Goal: Task Accomplishment & Management: Complete application form

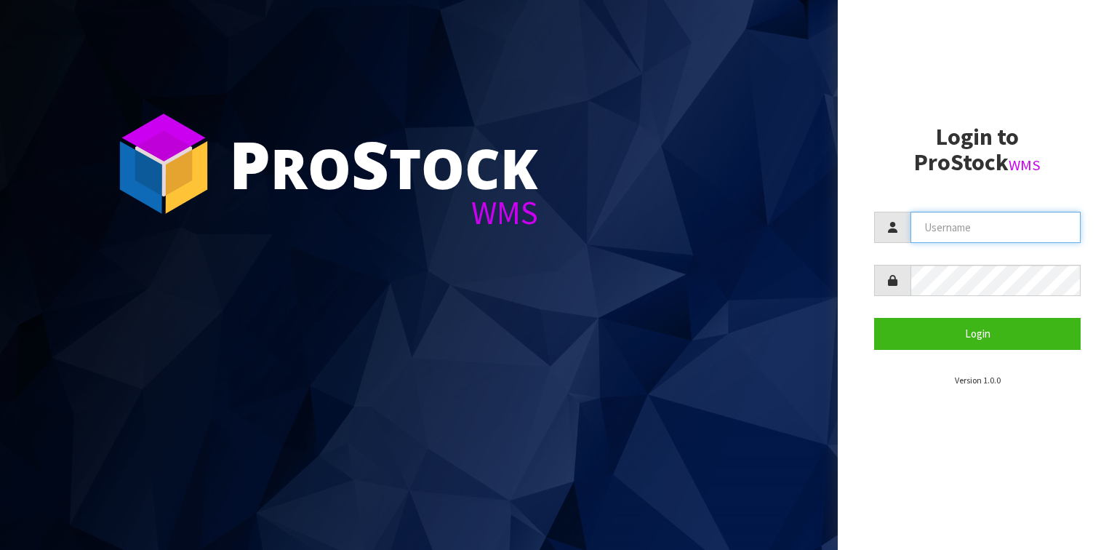
click at [951, 220] on input "text" at bounding box center [995, 227] width 170 height 31
type input "[PERSON_NAME]"
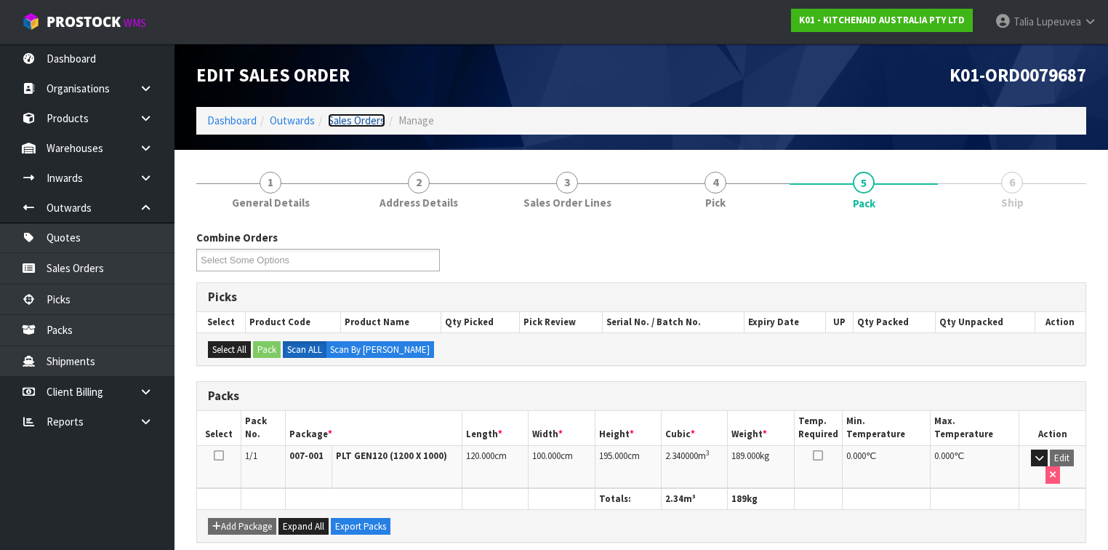
drag, startPoint x: 0, startPoint y: 0, endPoint x: 366, endPoint y: 121, distance: 385.3
click at [366, 121] on link "Sales Orders" at bounding box center [356, 120] width 57 height 14
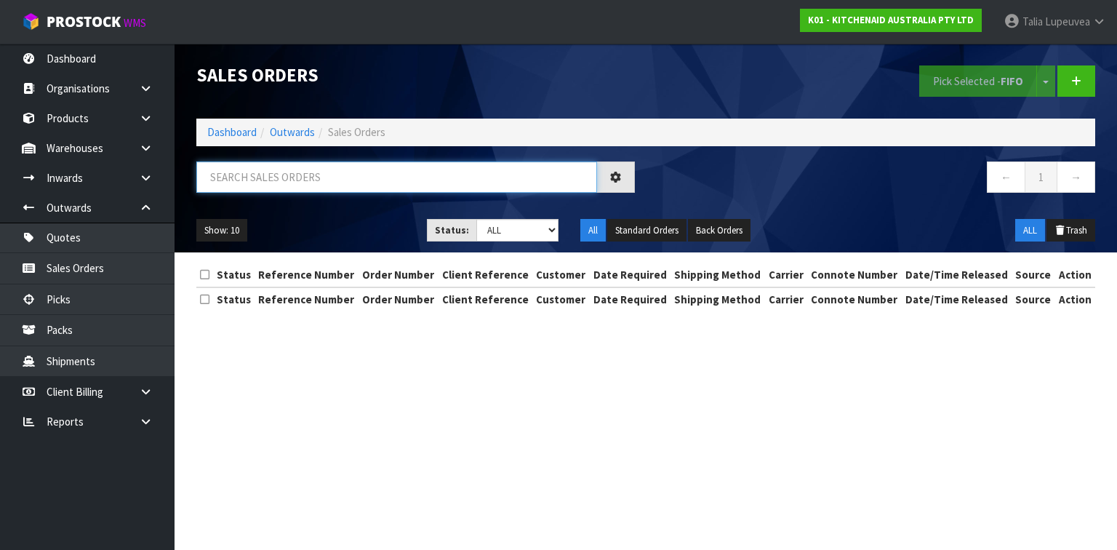
click at [305, 178] on input "text" at bounding box center [396, 176] width 401 height 31
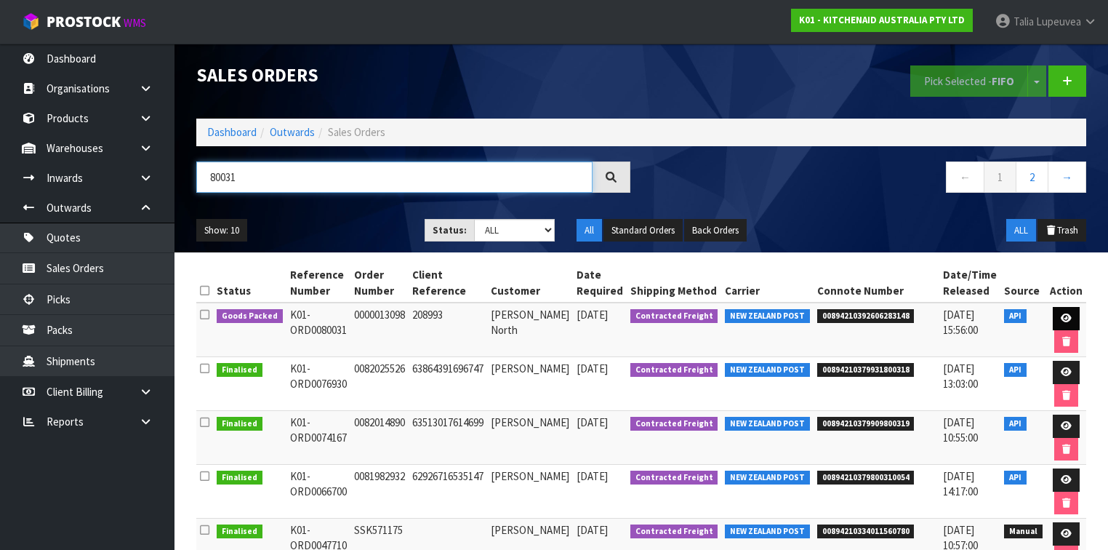
type input "80031"
click at [1065, 314] on icon at bounding box center [1066, 317] width 11 height 9
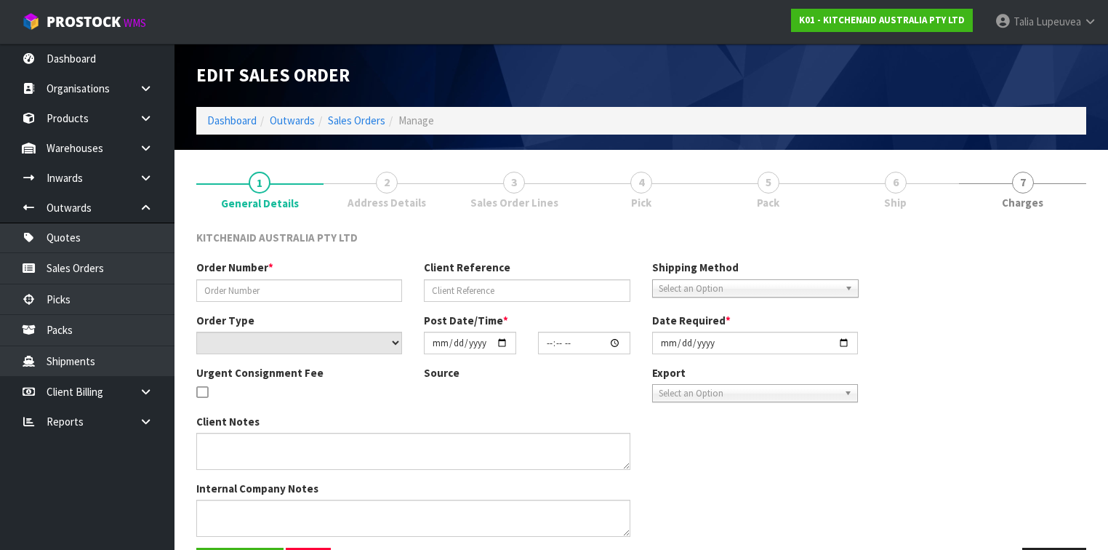
type input "0000013098"
type input "208993"
select select "number:0"
type input "2025-10-02"
type input "10:35:40.000"
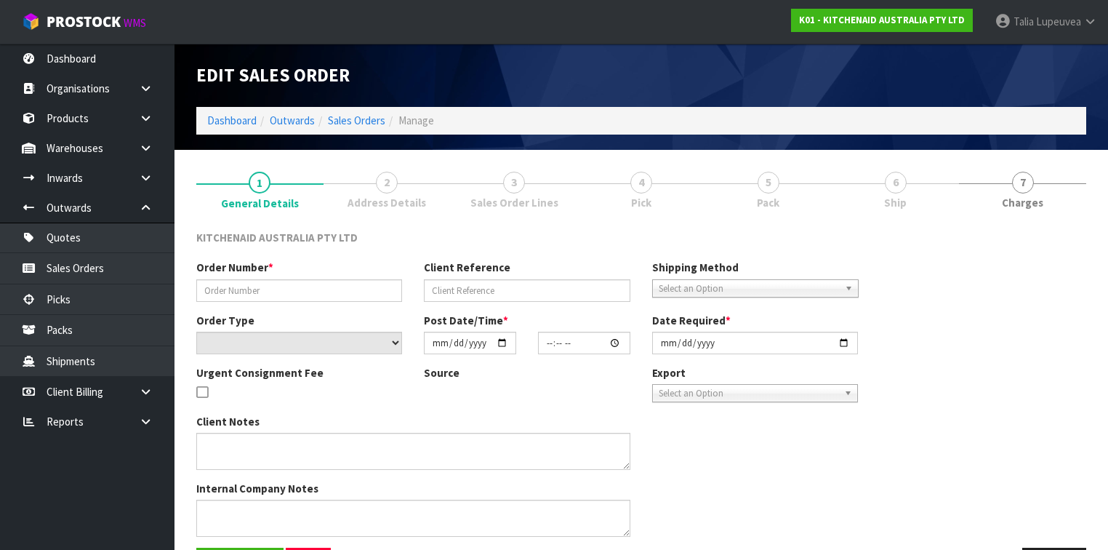
type input "2025-10-03"
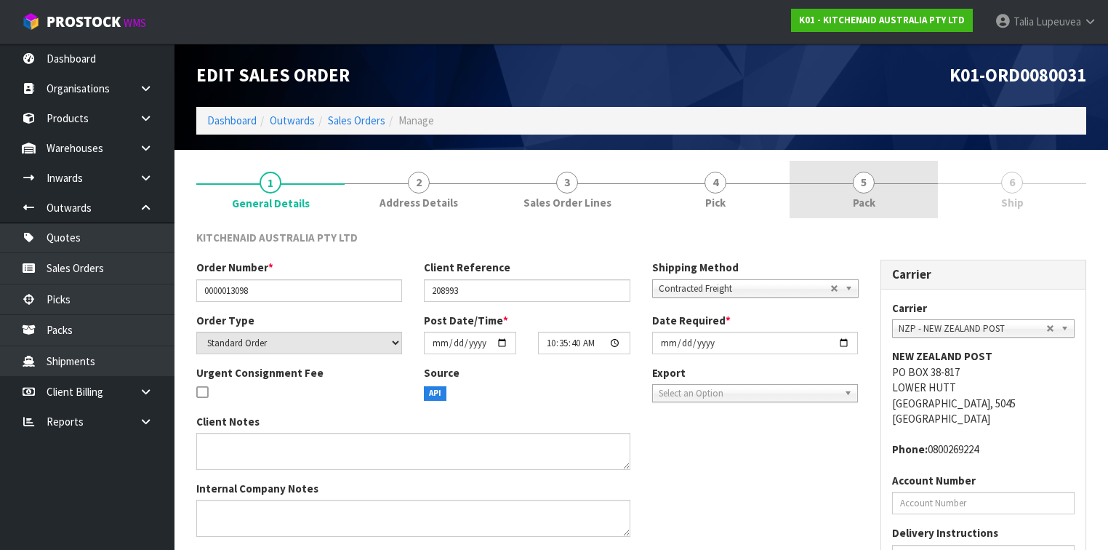
click at [867, 189] on span "5" at bounding box center [864, 183] width 22 height 22
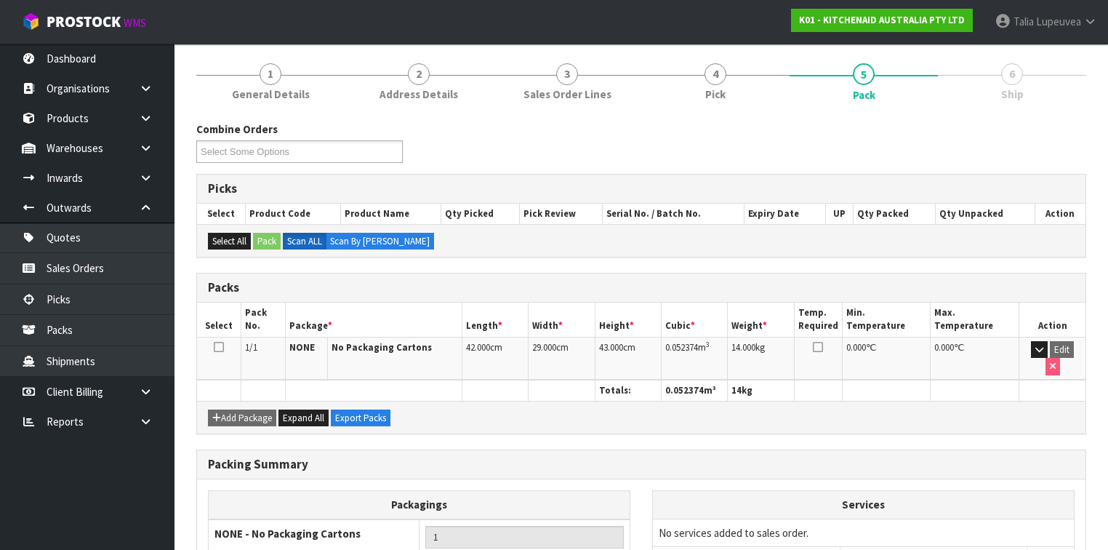
scroll to position [214, 0]
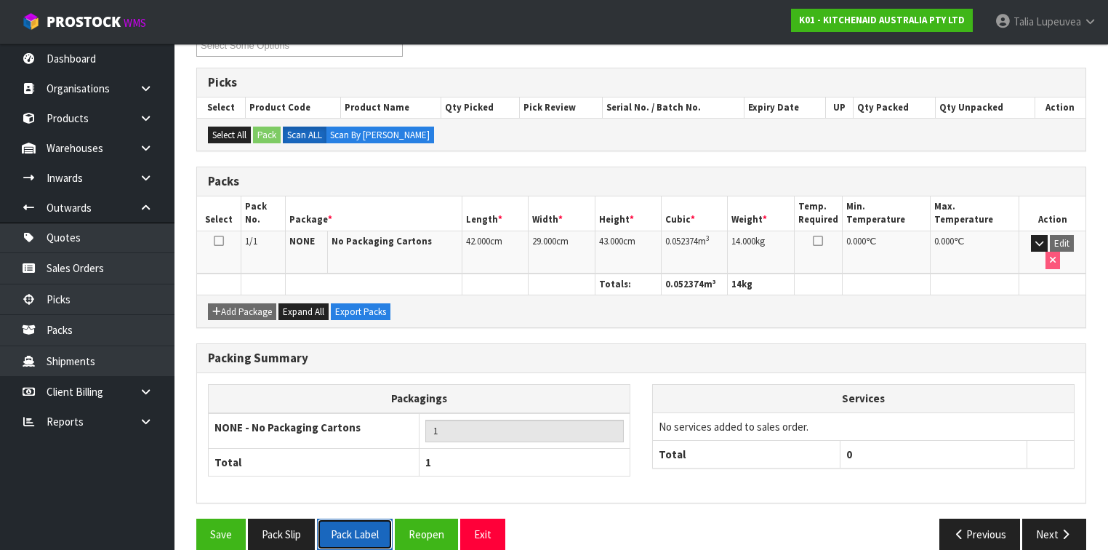
click at [369, 518] on button "Pack Label" at bounding box center [355, 533] width 76 height 31
click at [297, 518] on button "Pack Slip" at bounding box center [281, 533] width 67 height 31
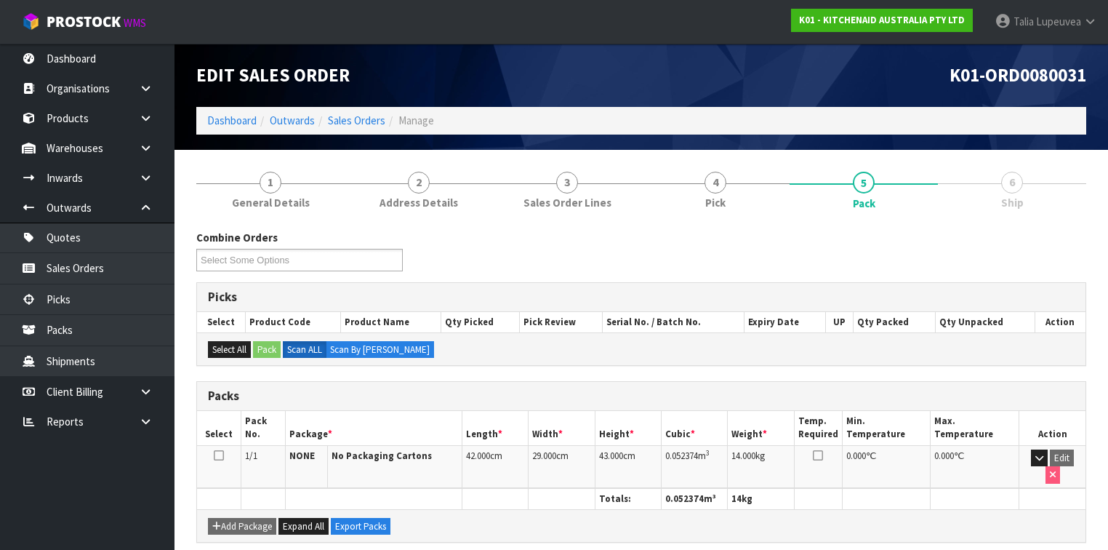
scroll to position [0, 0]
click at [209, 116] on link "Dashboard" at bounding box center [231, 120] width 49 height 14
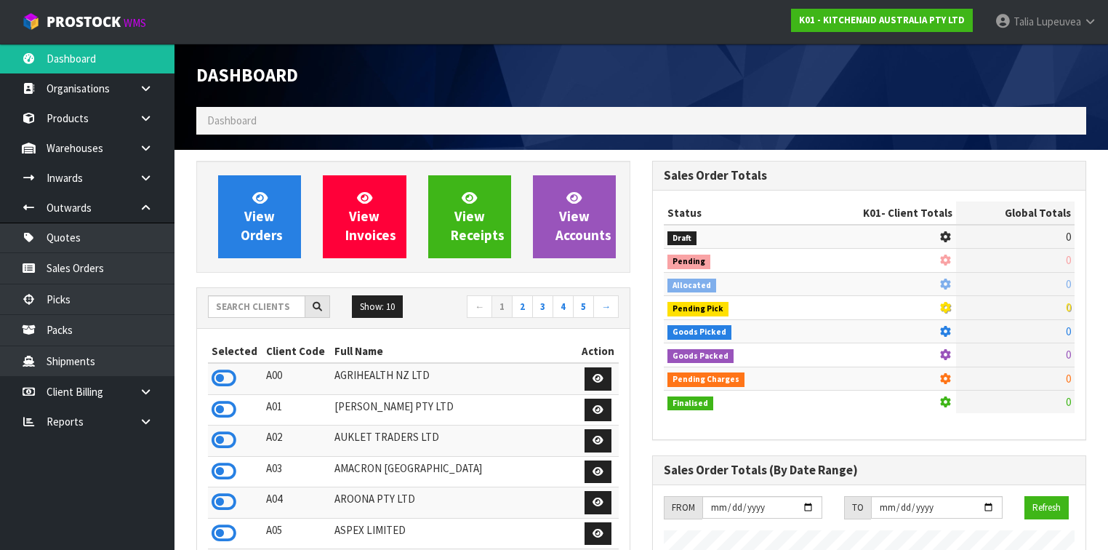
scroll to position [903, 456]
click at [284, 308] on input "text" at bounding box center [256, 306] width 97 height 23
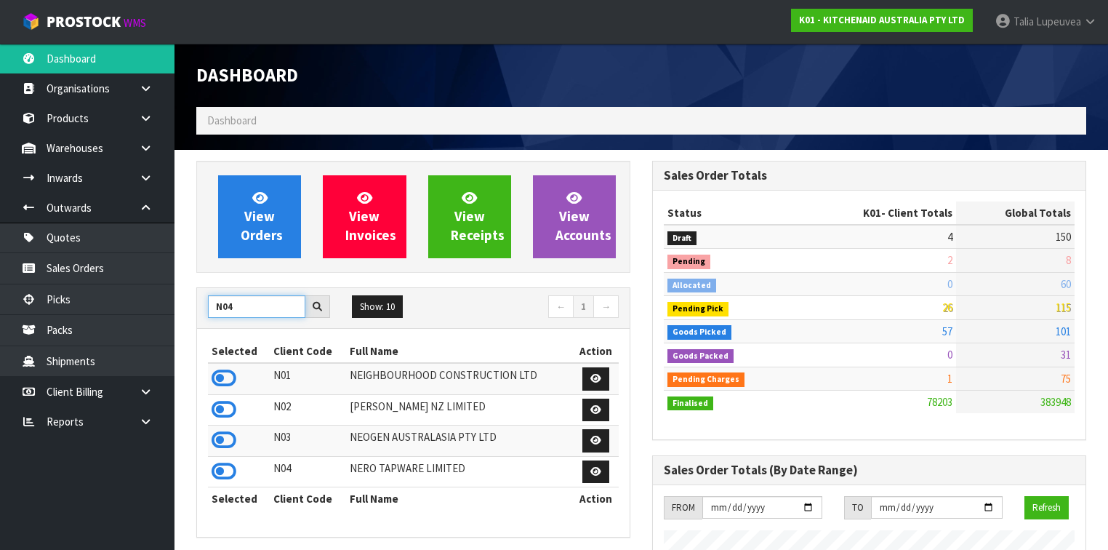
type input "N04"
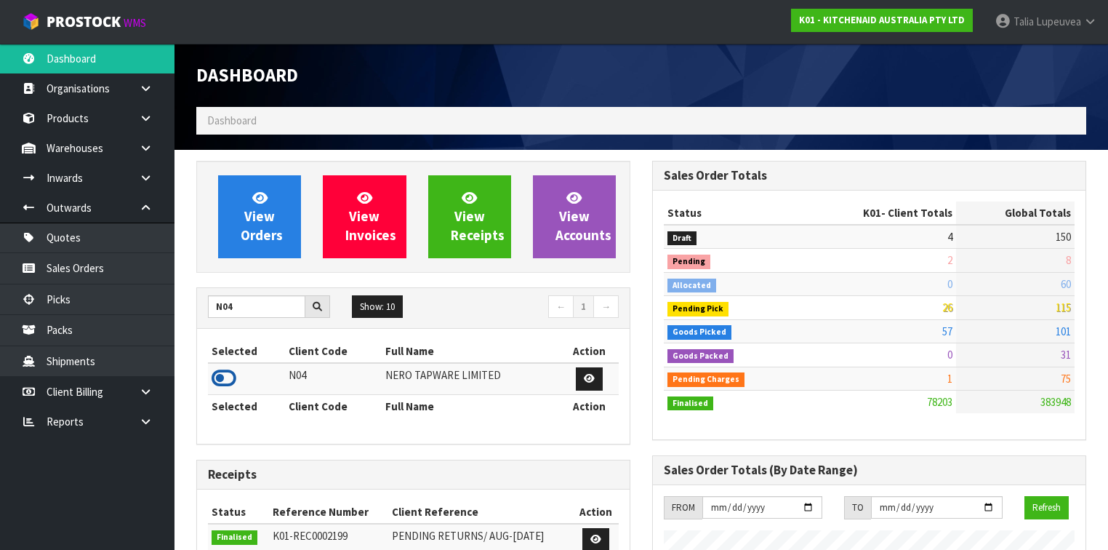
click at [227, 374] on icon at bounding box center [224, 378] width 25 height 22
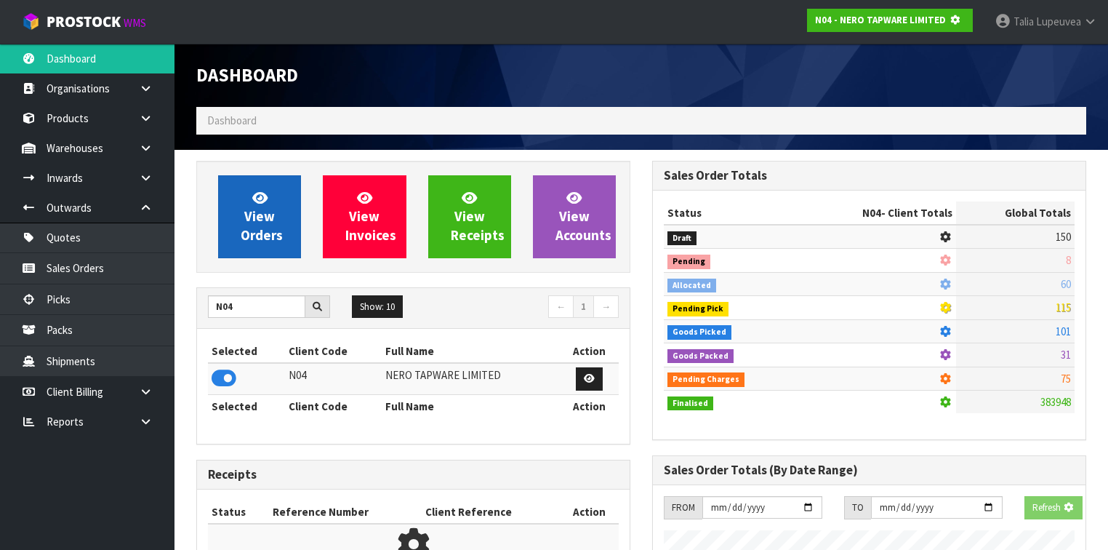
scroll to position [903, 456]
click at [265, 223] on span "View Orders" at bounding box center [262, 216] width 42 height 55
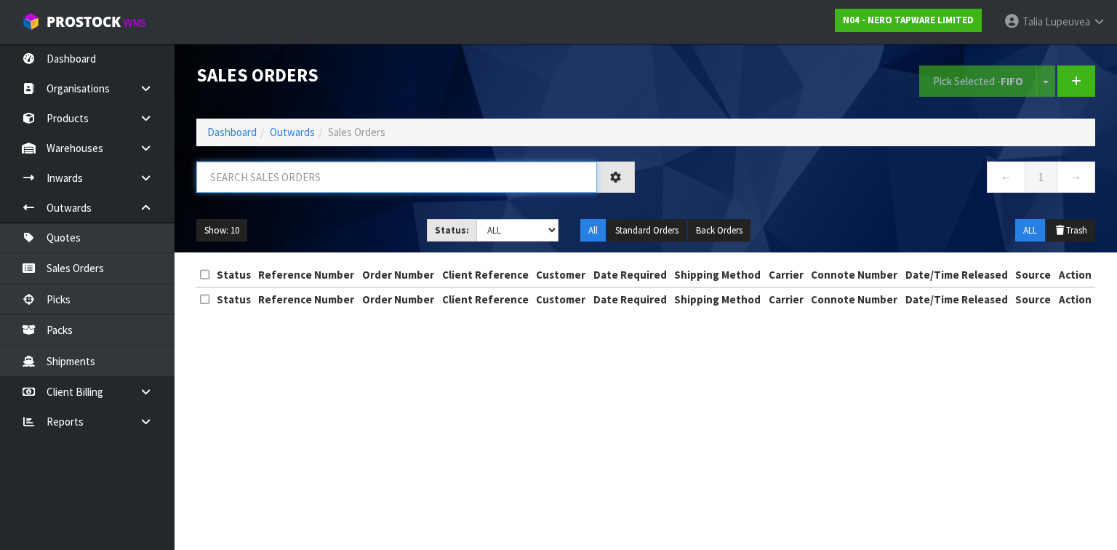
click at [281, 180] on input "text" at bounding box center [396, 176] width 401 height 31
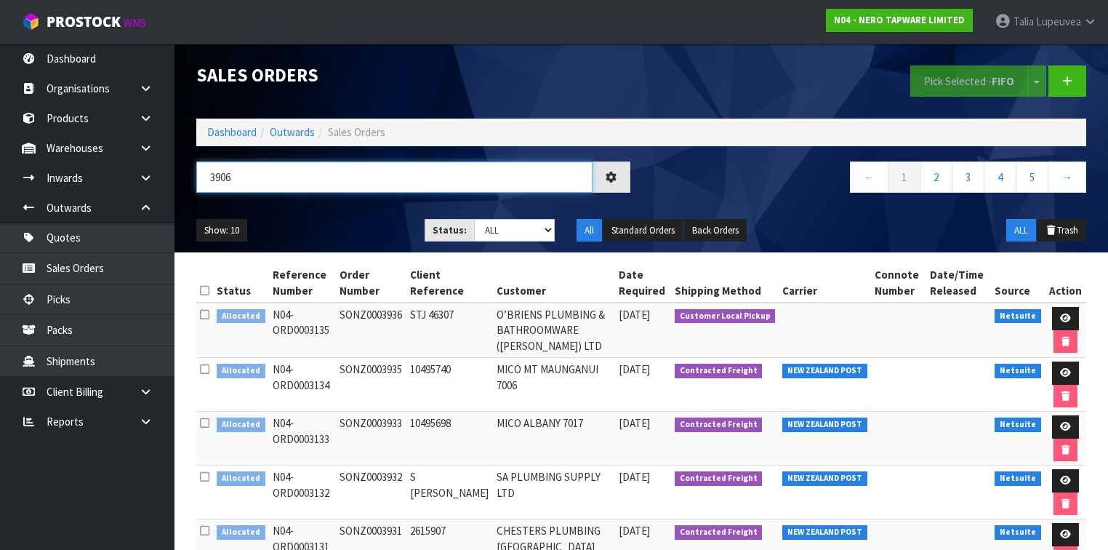
type input "3906"
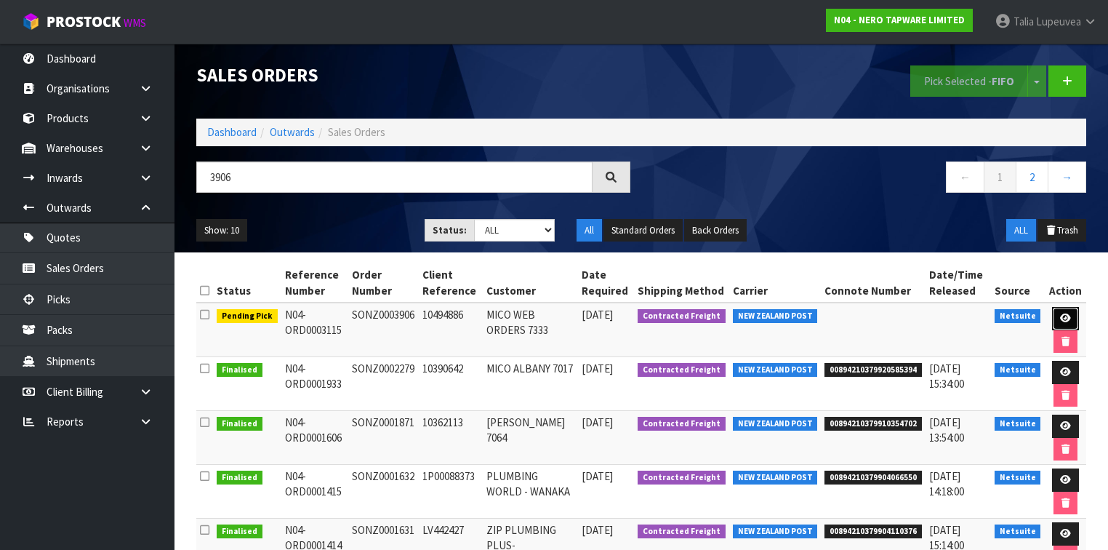
click at [1061, 313] on icon at bounding box center [1065, 317] width 11 height 9
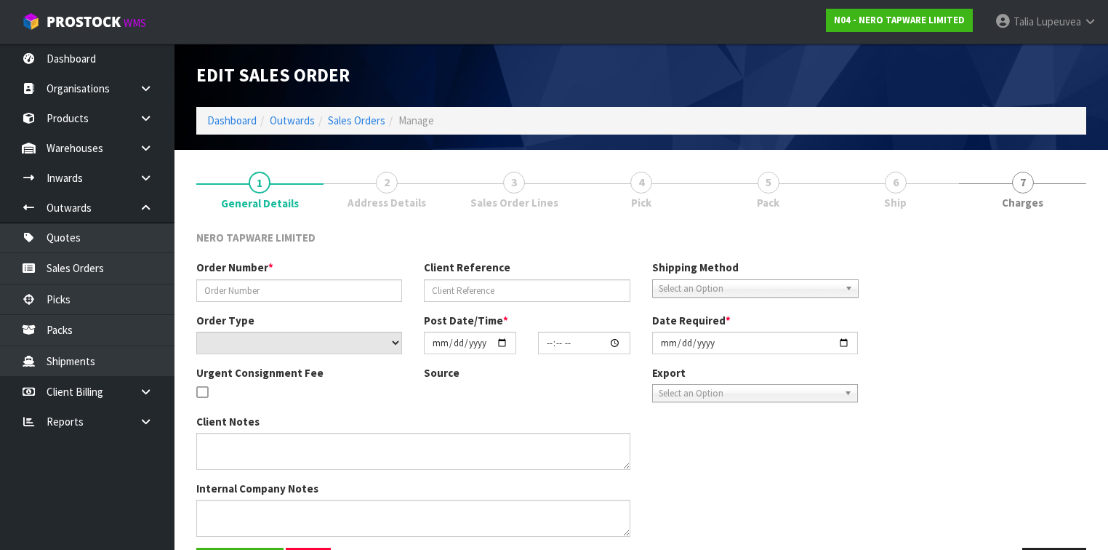
type input "SONZ0003906"
type input "10494886"
select select "number:0"
type input "2025-10-02"
type input "09:15:10.000"
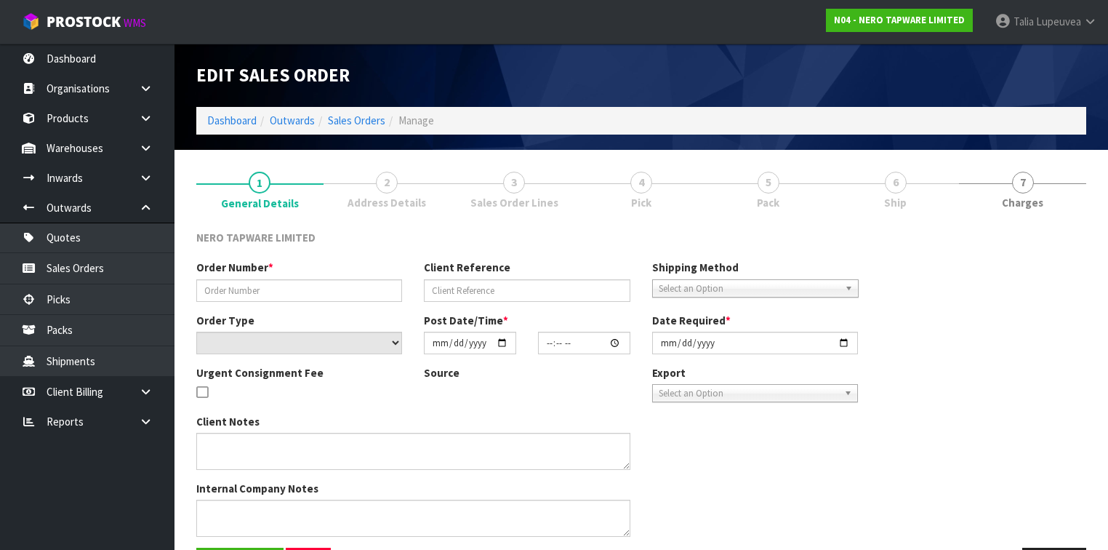
type input "2025-10-02"
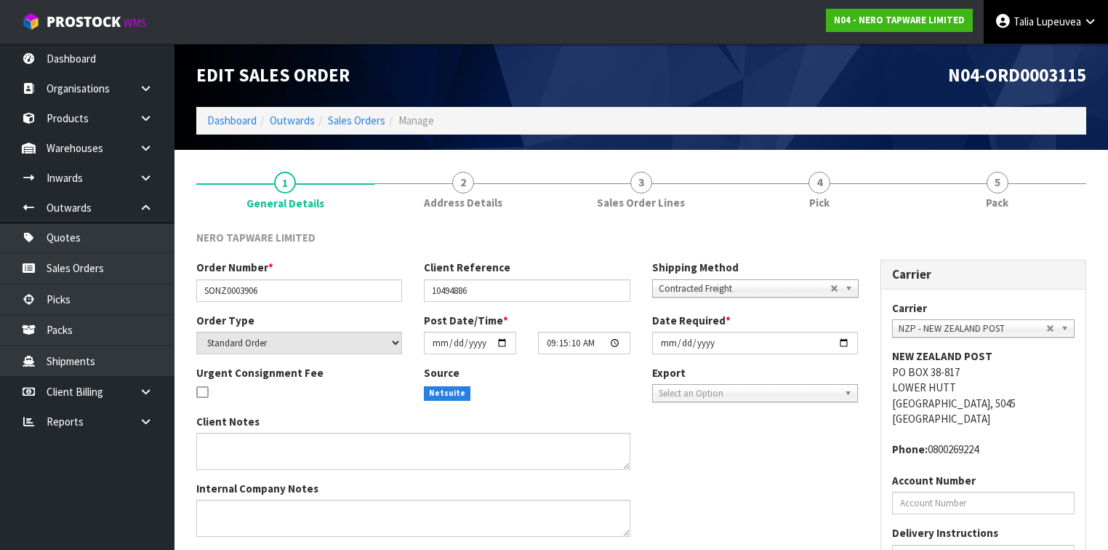
click at [1024, 25] on span "Talia" at bounding box center [1023, 22] width 20 height 14
click at [1021, 65] on link "Logout" at bounding box center [1049, 58] width 115 height 20
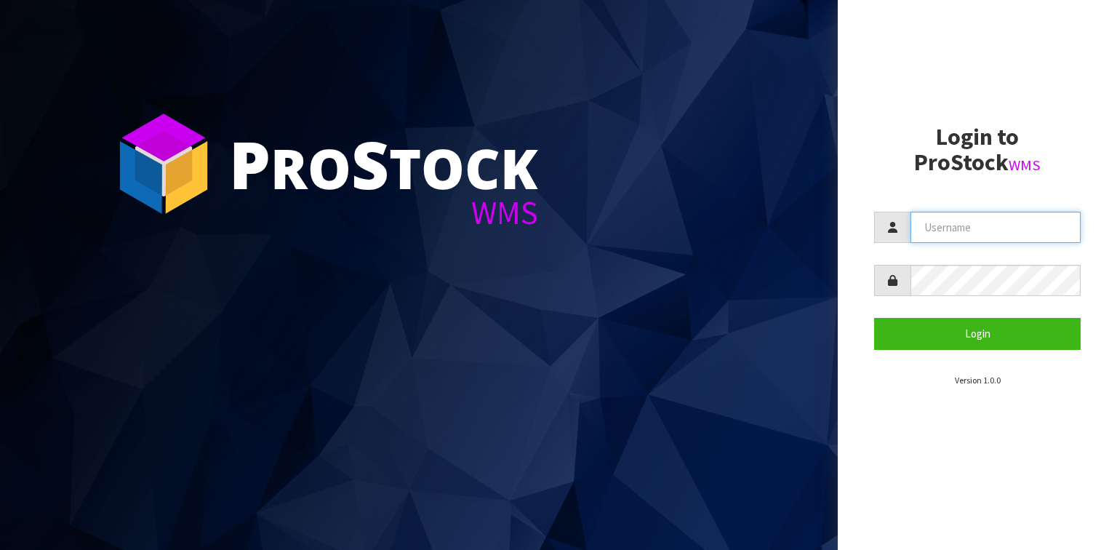
drag, startPoint x: 971, startPoint y: 212, endPoint x: 974, endPoint y: 232, distance: 20.0
click at [971, 215] on input "text" at bounding box center [995, 227] width 170 height 31
type input "adrient@cwl.co.nz"
click at [874, 318] on button "Login" at bounding box center [977, 333] width 206 height 31
